Goal: Task Accomplishment & Management: Manage account settings

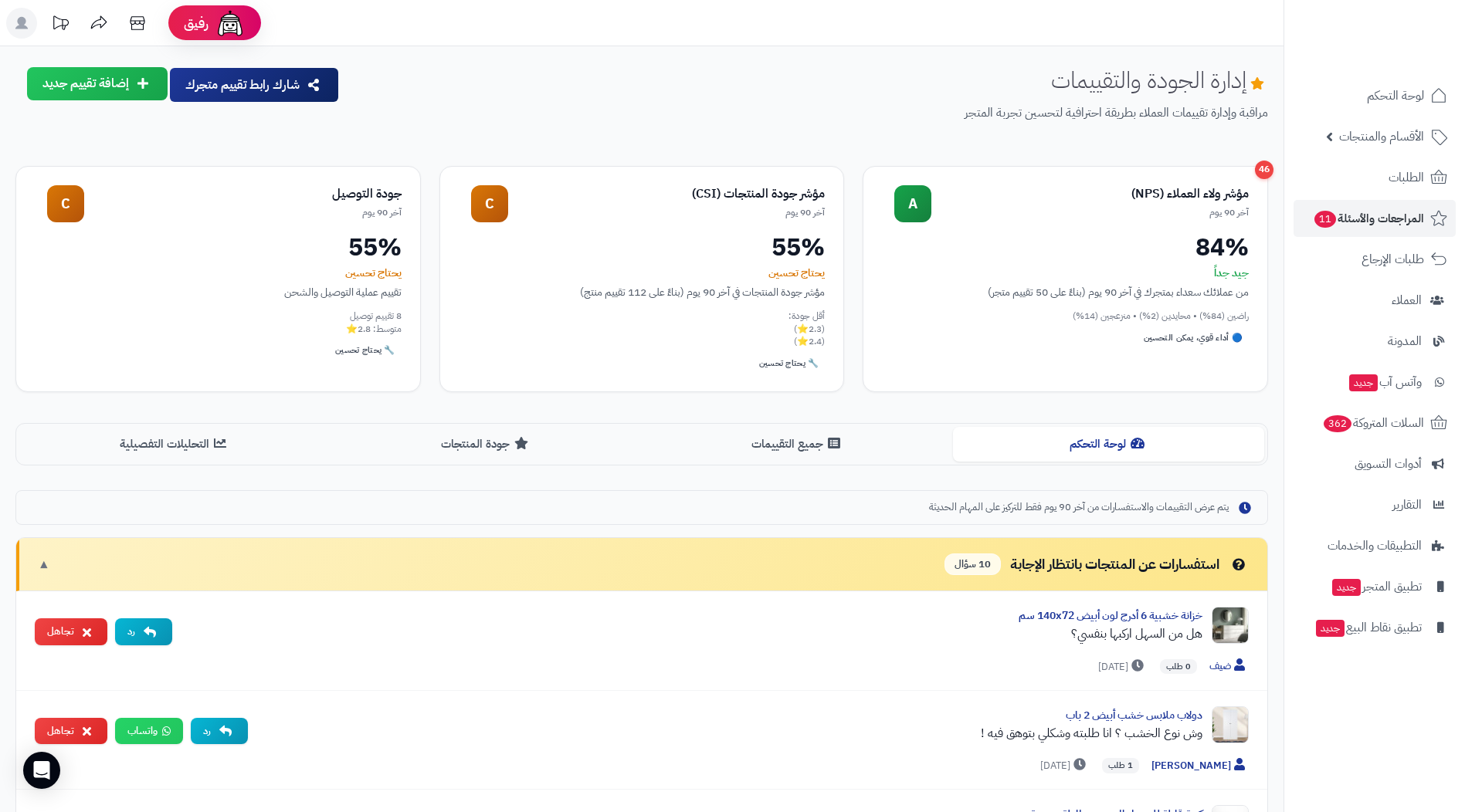
scroll to position [232, 0]
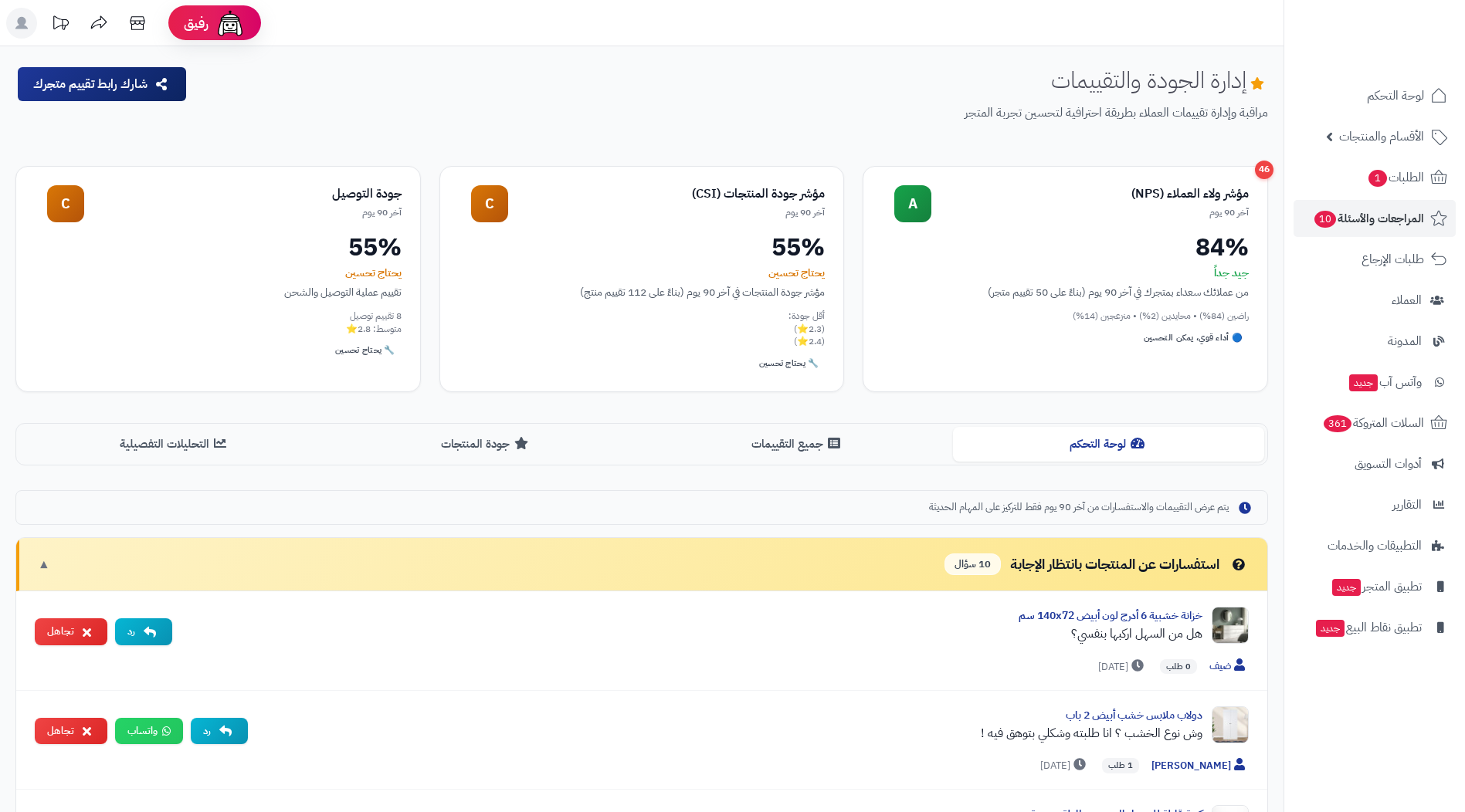
scroll to position [232, 0]
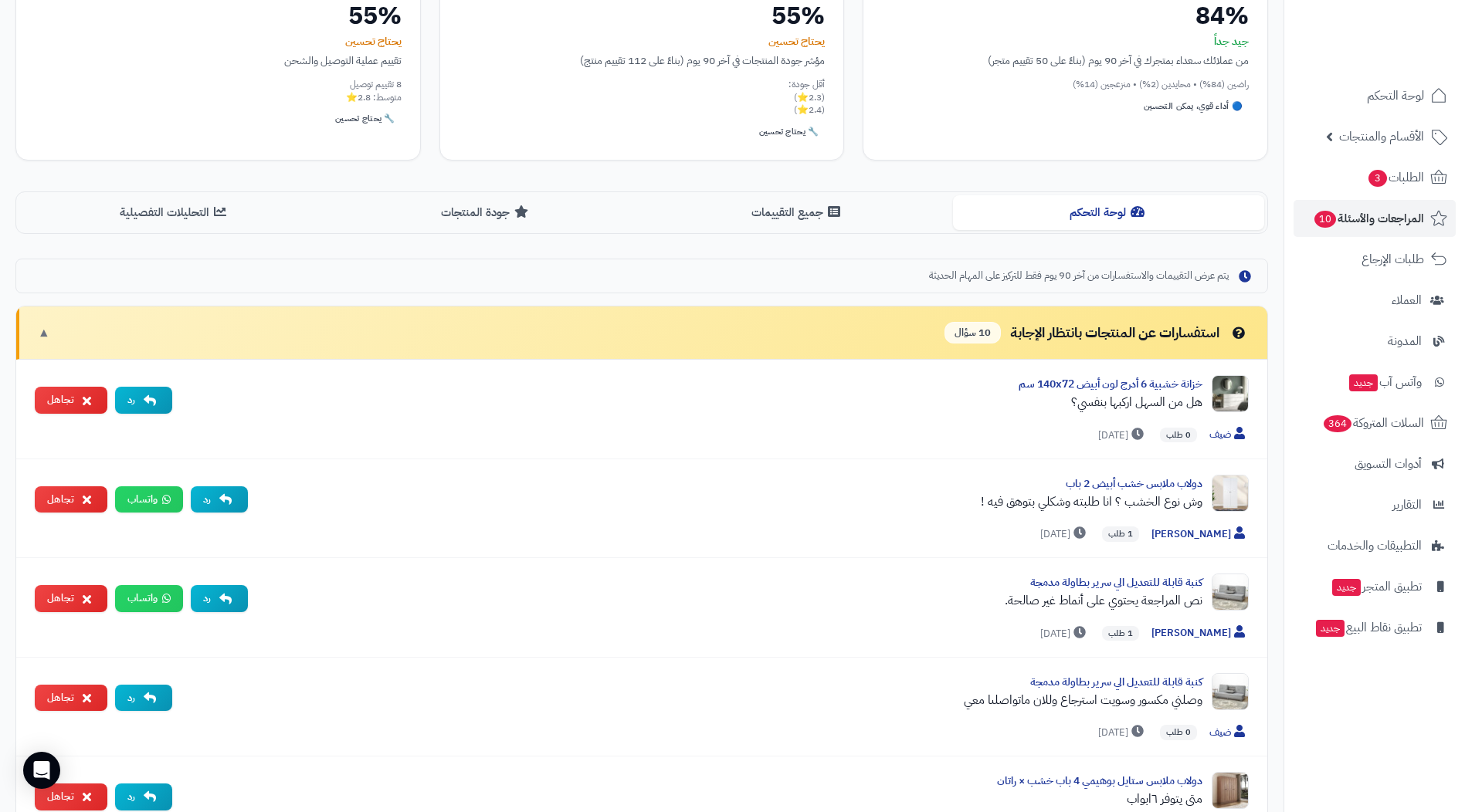
scroll to position [464, 0]
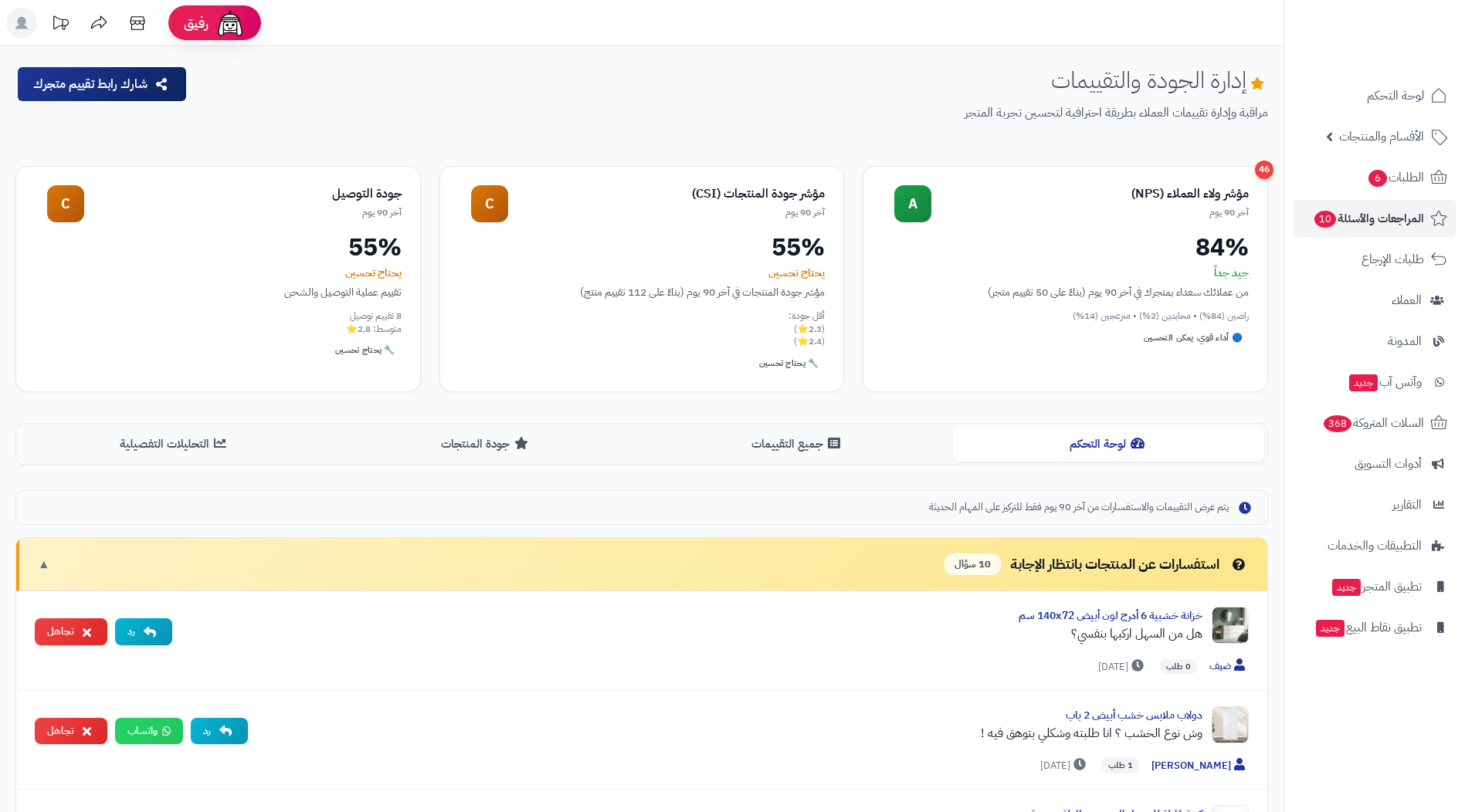
scroll to position [464, 0]
